Goal: Find specific page/section: Locate a particular part of the current website

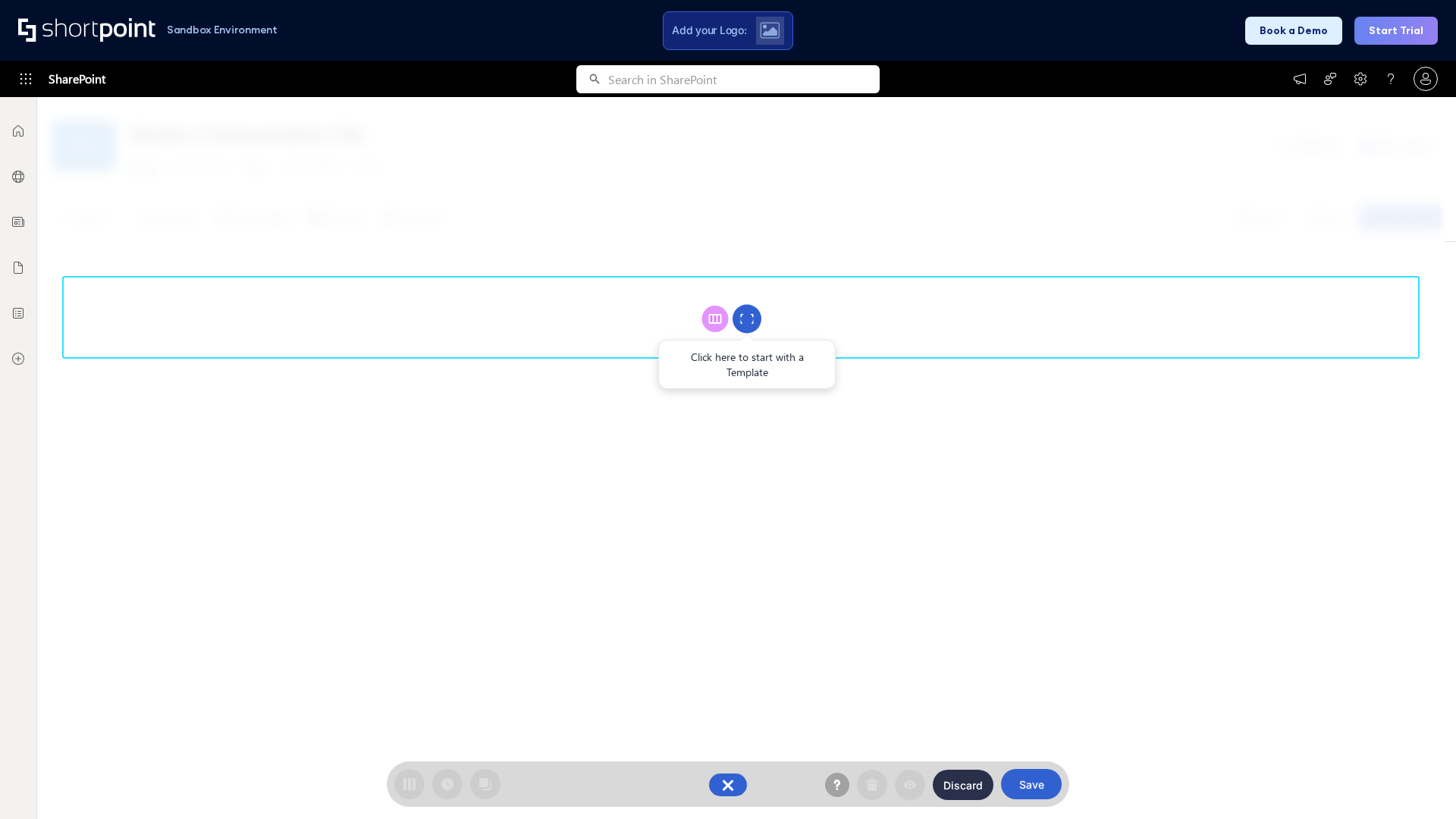
click at [747, 319] on circle at bounding box center [746, 319] width 29 height 29
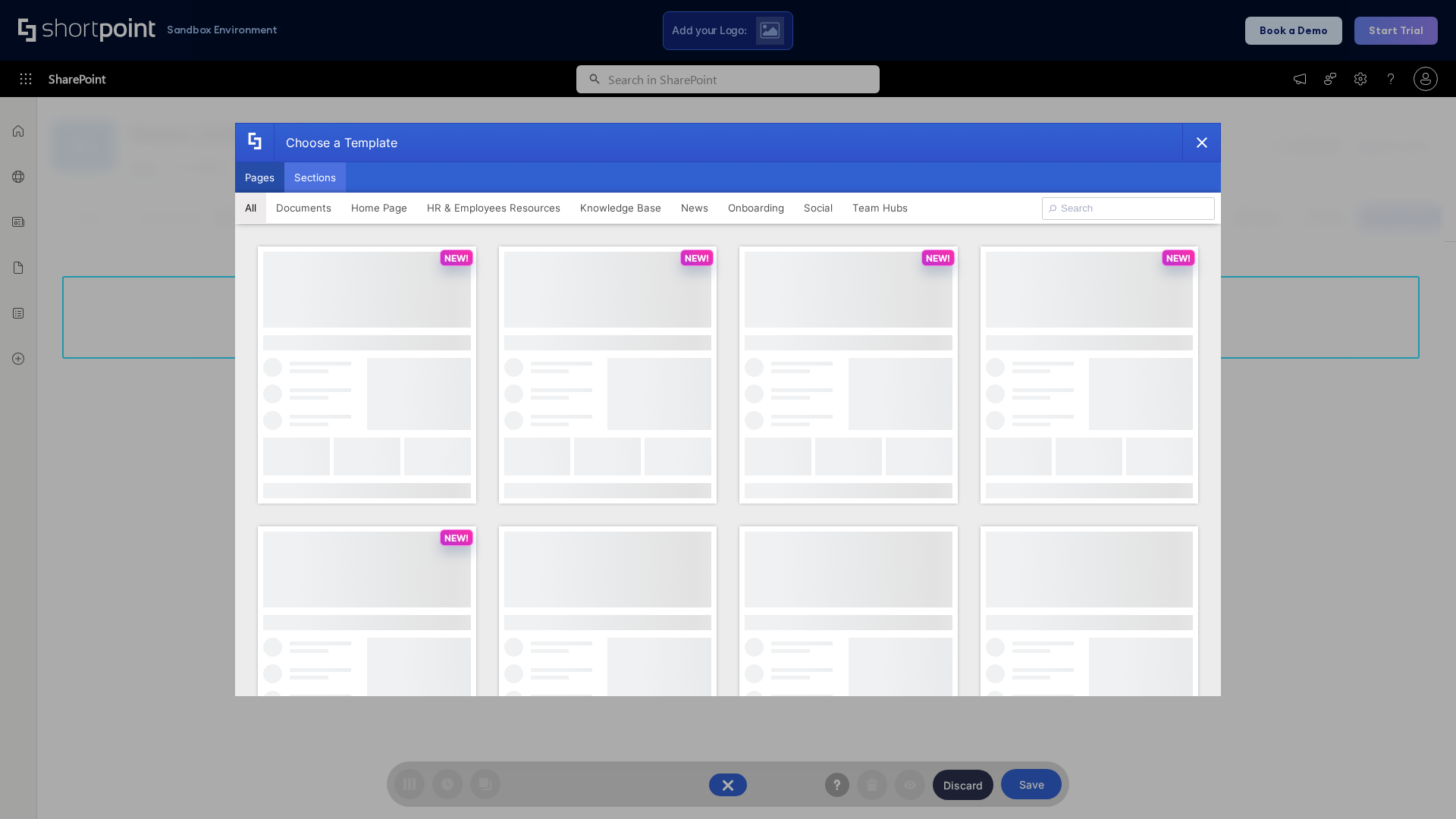
click at [315, 177] on button "Sections" at bounding box center [315, 177] width 62 height 30
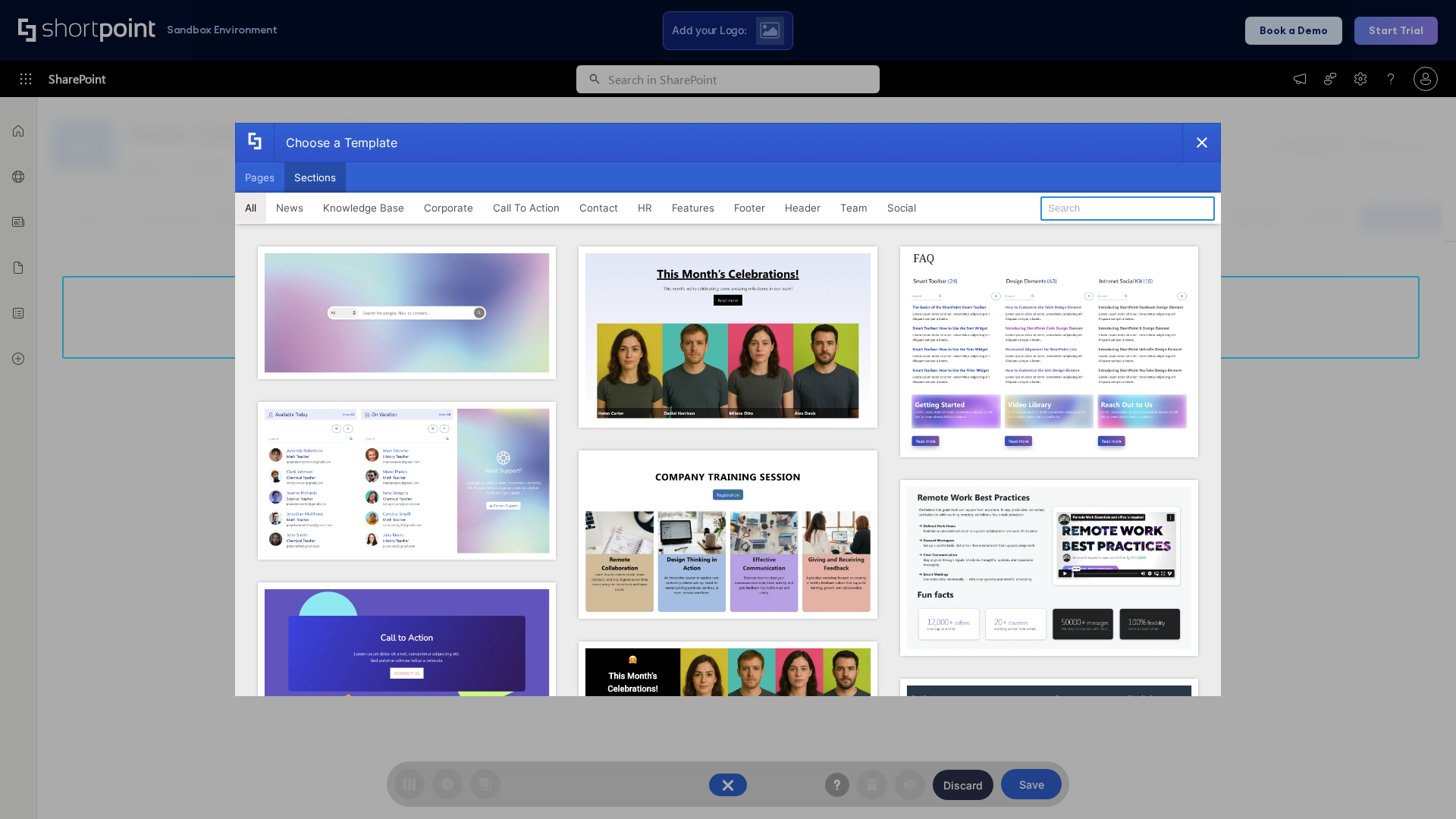
type input "Features Kit 4"
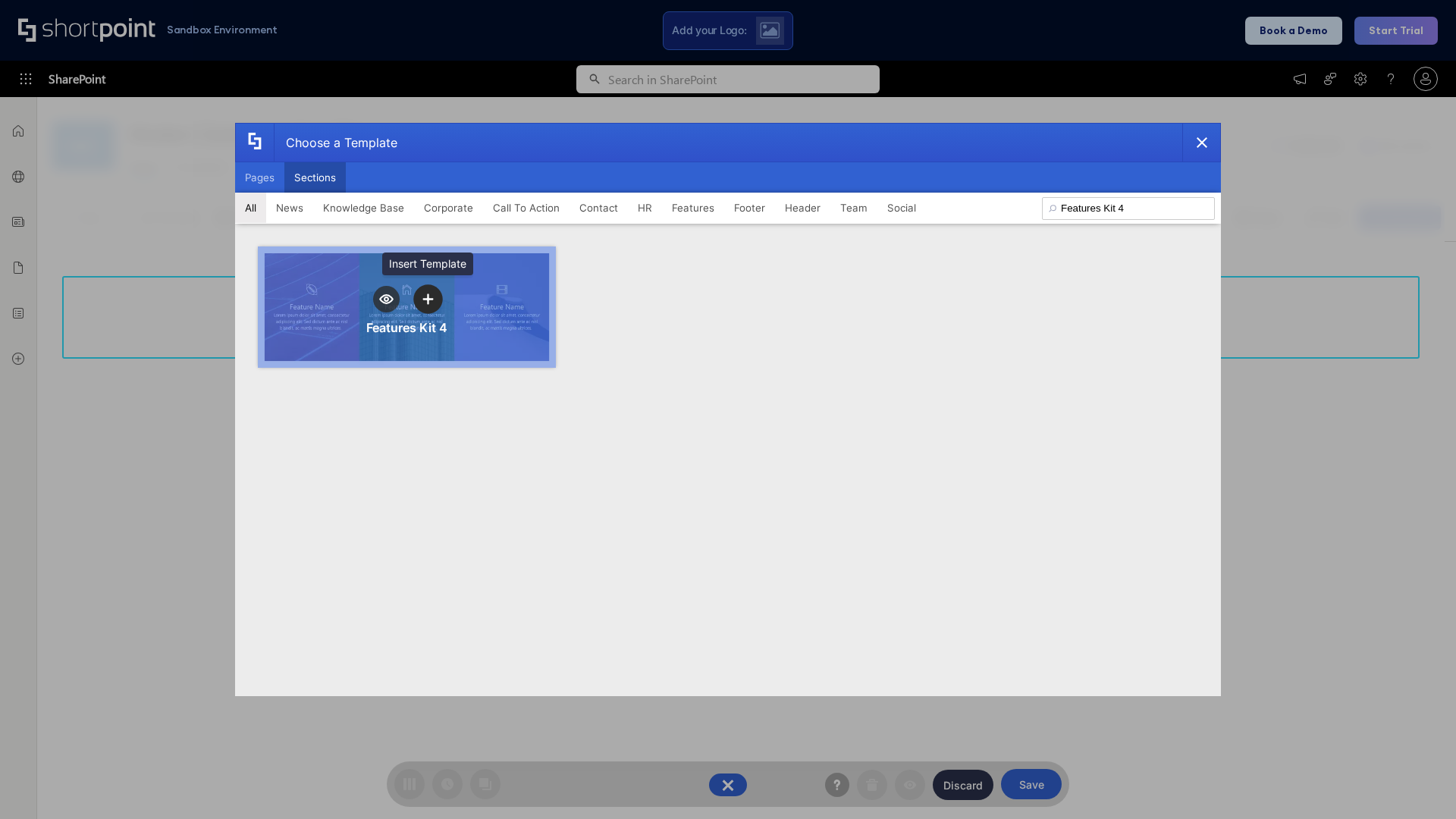
click at [427, 299] on icon "template selector" at bounding box center [427, 299] width 11 height 11
